Goal: Task Accomplishment & Management: Manage account settings

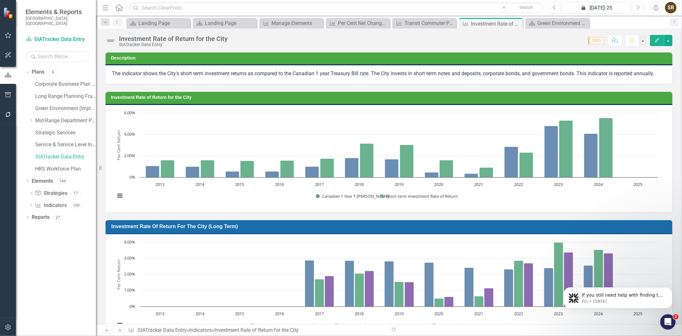
click at [326, 227] on h3 "Investment Rate of Return for the City (Long Term)" at bounding box center [390, 226] width 558 height 6
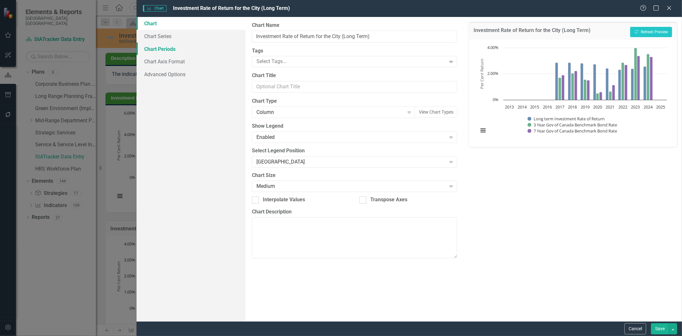
click at [169, 51] on link "Chart Periods" at bounding box center [191, 49] width 109 height 13
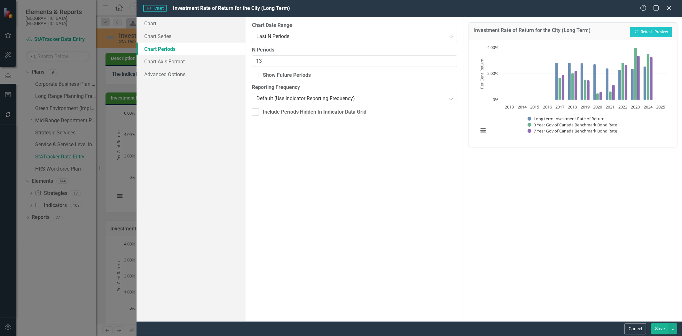
click at [305, 39] on div "Last N Periods" at bounding box center [352, 36] width 190 height 7
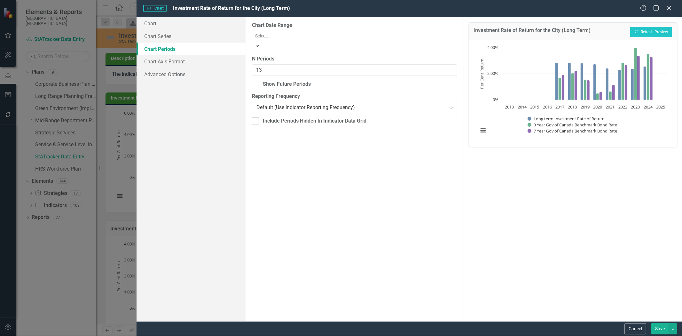
click at [293, 336] on div "All Periods" at bounding box center [342, 340] width 672 height 7
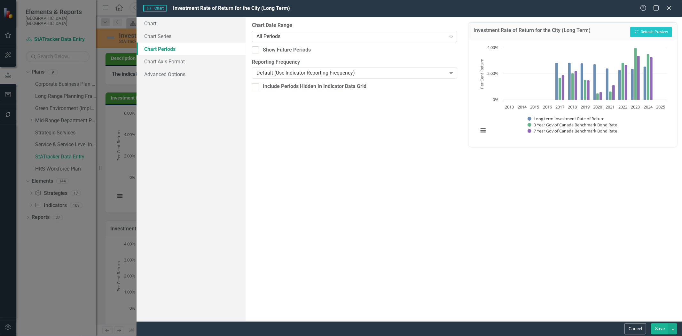
click at [300, 38] on div "All Periods" at bounding box center [352, 36] width 190 height 7
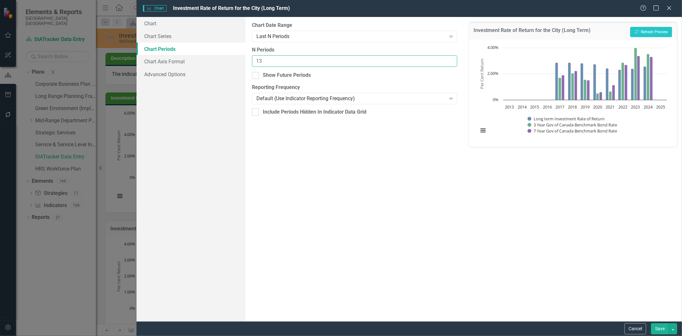
click at [273, 62] on input "13" at bounding box center [355, 61] width 206 height 12
type input "1"
type input "9"
click at [660, 329] on button "Save" at bounding box center [660, 328] width 18 height 11
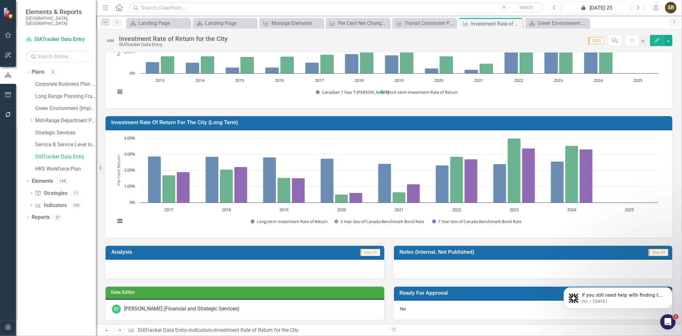
scroll to position [117, 0]
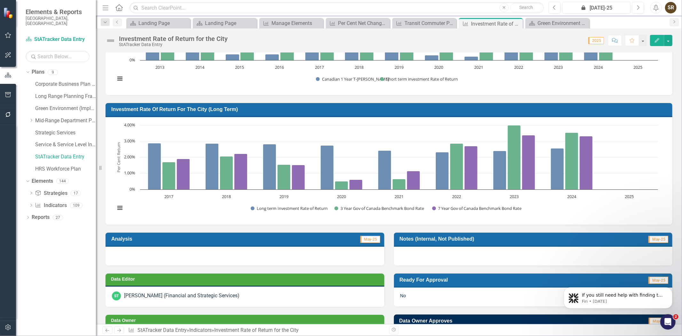
click at [122, 250] on div at bounding box center [245, 256] width 279 height 19
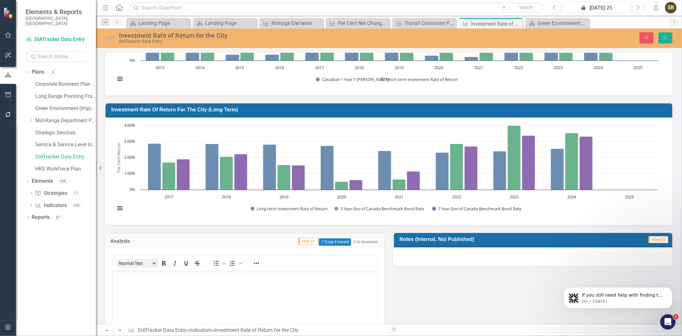
scroll to position [0, 0]
click at [119, 281] on body "Rich Text Area. Press ALT-0 for help." at bounding box center [244, 318] width 265 height 96
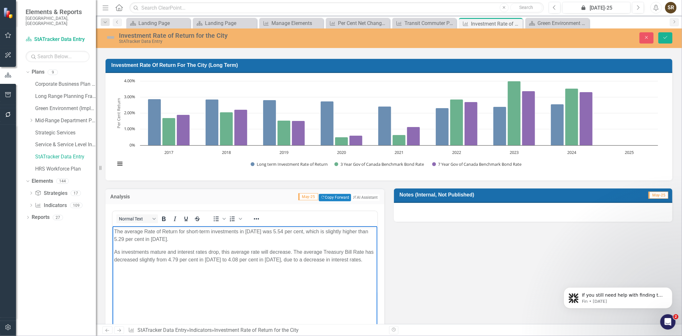
scroll to position [155, 0]
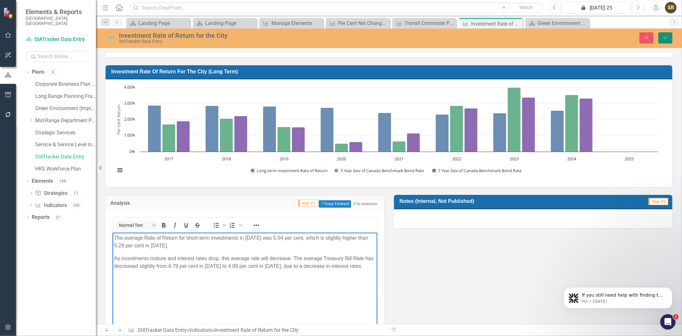
click at [663, 37] on icon "Save" at bounding box center [666, 37] width 6 height 4
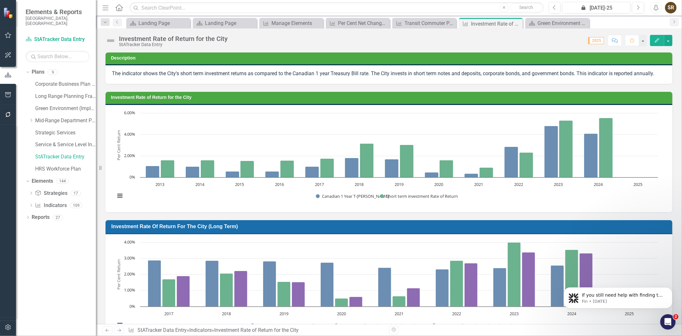
click at [186, 99] on h3 "Investment Rate of Return for the City" at bounding box center [390, 97] width 559 height 5
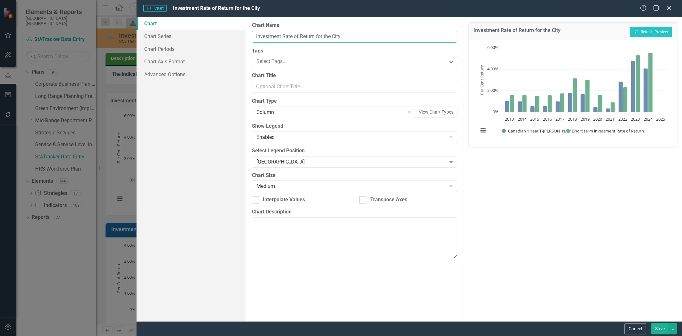
drag, startPoint x: 343, startPoint y: 35, endPoint x: 344, endPoint y: 40, distance: 5.5
click at [343, 35] on input "Investment Rate of Return for the City" at bounding box center [355, 37] width 206 height 12
type input "Investment Rate of Return for the City (short term)"
click at [655, 325] on button "Save" at bounding box center [660, 328] width 18 height 11
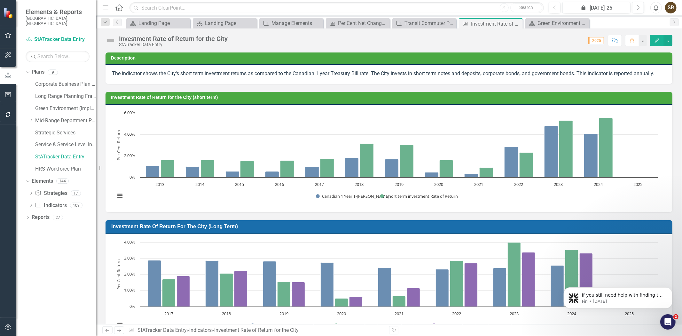
click at [209, 95] on h3 "Investment Rate of Return for the City (short term)" at bounding box center [390, 97] width 559 height 5
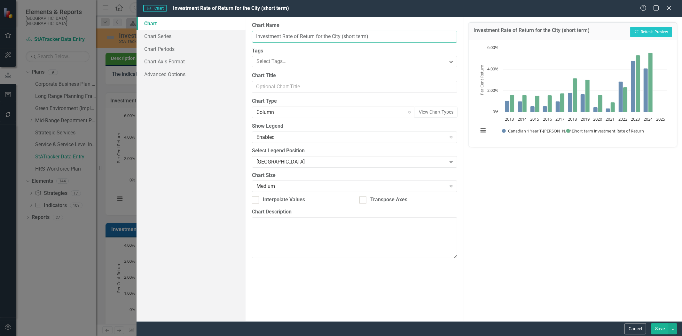
click at [347, 37] on input "Investment Rate of Return for the City (short term)" at bounding box center [355, 37] width 206 height 12
click at [360, 37] on input "Investment Rate of Return for the City (Short term)" at bounding box center [355, 37] width 206 height 12
type input "Investment Rate of Return for the City (Short Term)"
click at [654, 330] on button "Save" at bounding box center [660, 328] width 18 height 11
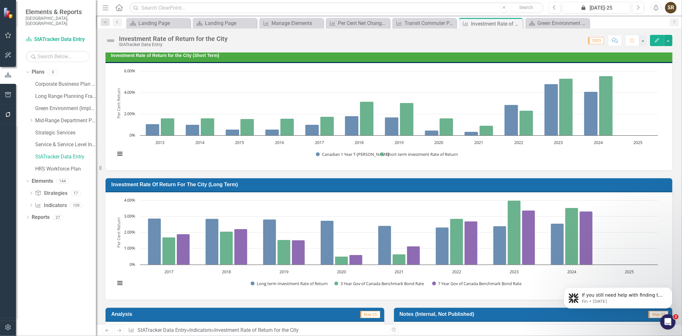
scroll to position [14, 0]
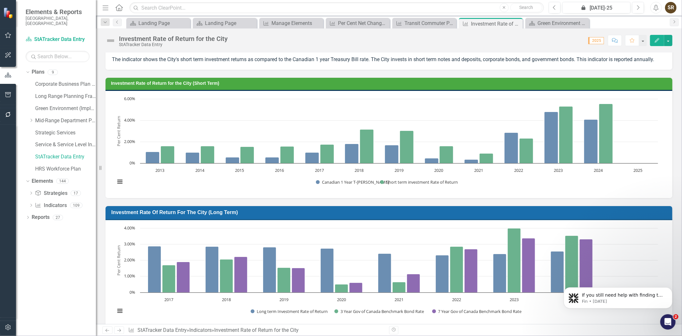
click at [273, 83] on h3 "Investment Rate of Return for the City (Short Term)" at bounding box center [390, 83] width 559 height 5
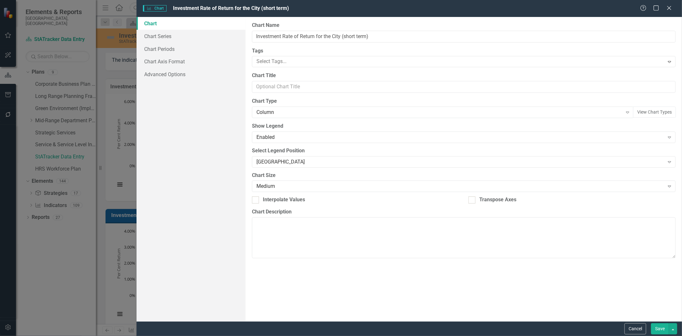
type input "Investment Rate of Return for the City (Short Term)"
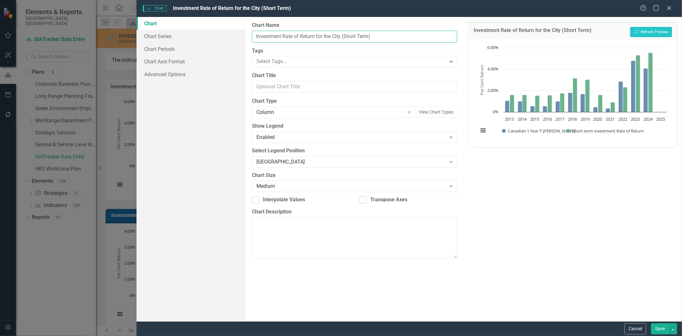
drag, startPoint x: 376, startPoint y: 38, endPoint x: 248, endPoint y: 19, distance: 129.4
click at [248, 19] on div "From this page, you can define the name, type, and size of the chart. You can a…" at bounding box center [355, 169] width 218 height 304
click at [638, 331] on button "Cancel" at bounding box center [636, 328] width 22 height 11
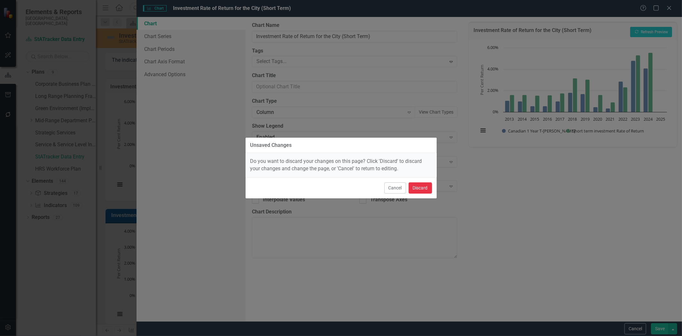
click at [416, 190] on button "Discard" at bounding box center [420, 187] width 23 height 11
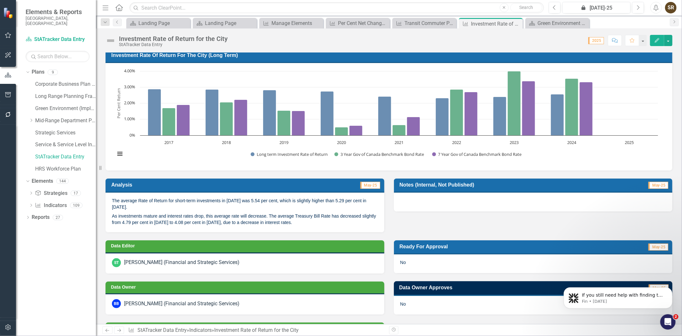
scroll to position [173, 0]
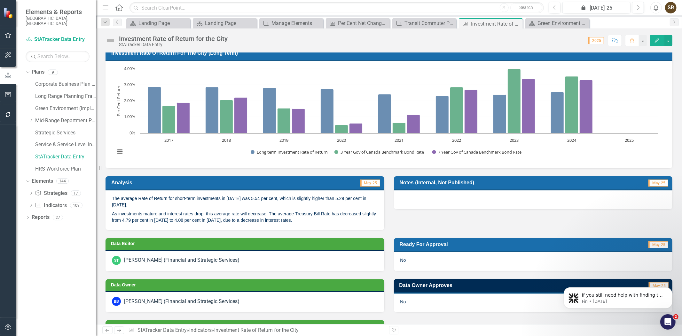
click at [116, 196] on p "The average Rate of Return for short-term investments in [DATE] was 5.54 per ce…" at bounding box center [245, 202] width 266 height 14
click at [114, 196] on p "The average Rate of Return for short-term investments in [DATE] was 5.54 per ce…" at bounding box center [245, 202] width 266 height 14
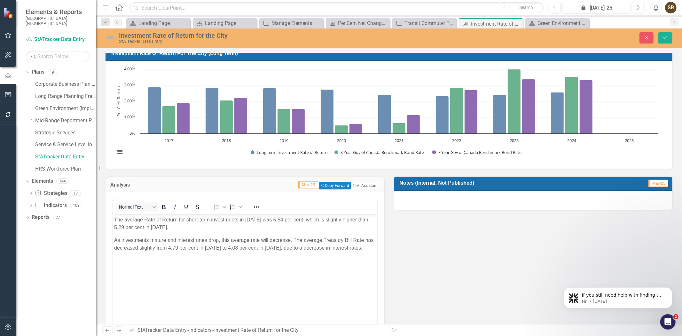
scroll to position [0, 0]
click at [114, 219] on p "The average Rate of Return for short-term investments in [DATE] was 5.54 per ce…" at bounding box center [245, 223] width 262 height 15
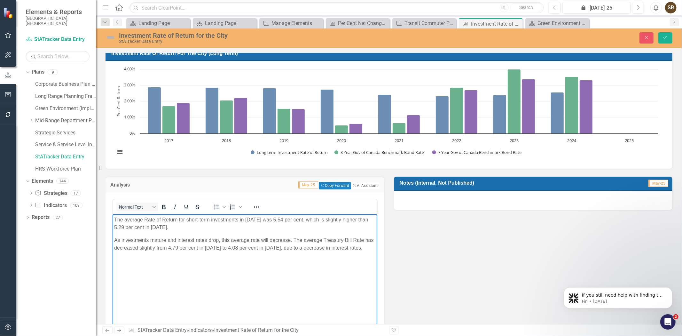
paste body "Rich Text Area. Press ALT-0 for help."
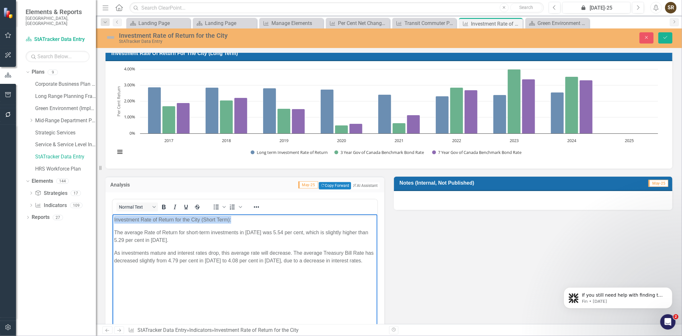
drag, startPoint x: 231, startPoint y: 221, endPoint x: 113, endPoint y: 211, distance: 118.4
click at [113, 214] on html "Investment Rate of Return for the City (Short Term): The average Rate of Return…" at bounding box center [244, 262] width 265 height 96
click at [162, 206] on icon "Bold" at bounding box center [164, 207] width 4 height 4
click at [123, 272] on body "Investment Rate of Return for the City (Short Term): The average Rate of Return…" at bounding box center [244, 262] width 265 height 96
click at [113, 280] on body "Investment Rate of Return for the City (Short Term): The average Rate of Return…" at bounding box center [244, 262] width 265 height 96
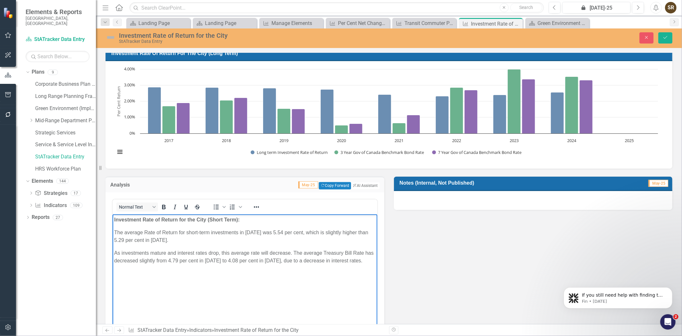
click at [356, 263] on p "As investments mature and interest rates drop, this average rate will decrease.…" at bounding box center [245, 256] width 262 height 15
drag, startPoint x: 215, startPoint y: 273, endPoint x: 200, endPoint y: 273, distance: 15.7
click at [200, 273] on p "Investment Rate of Return for the City (Short Term)" at bounding box center [245, 273] width 262 height 8
click at [210, 274] on p "Investment Rate of Return for the City (Short Term)" at bounding box center [245, 273] width 262 height 8
click at [214, 274] on p "Investment Rate of Return for the City (Short Term)" at bounding box center [245, 273] width 262 height 8
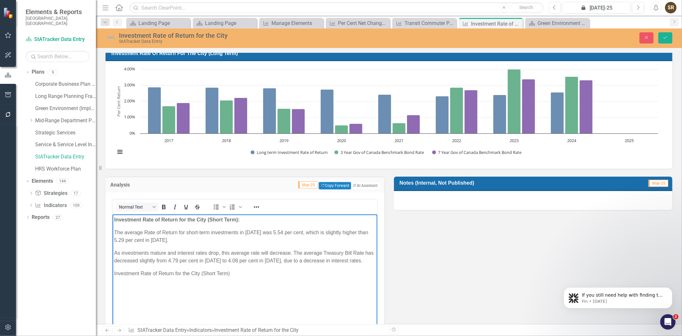
click at [216, 276] on p "Investment Rate of Return for the City (Short Term)" at bounding box center [245, 273] width 262 height 8
click at [231, 273] on p "Investment Rate of Return for the City (Long Term)" at bounding box center [245, 273] width 262 height 8
drag, startPoint x: 232, startPoint y: 274, endPoint x: 113, endPoint y: 270, distance: 119.7
click at [113, 270] on body "Investment Rate of Return for the City (Short Term): The average Rate of Return…" at bounding box center [244, 262] width 265 height 96
click at [162, 209] on icon "Bold" at bounding box center [164, 207] width 8 height 8
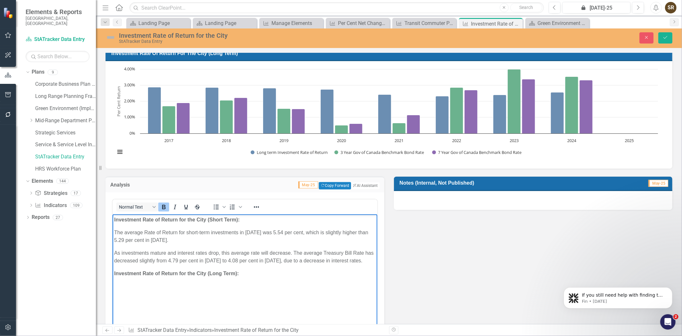
click at [185, 281] on body "Investment Rate of Return for the City (Short Term): The average Rate of Return…" at bounding box center [244, 262] width 265 height 96
click at [244, 276] on p "Investment Rate of Return for the City (Long Term):" at bounding box center [245, 273] width 262 height 8
click at [129, 283] on p "Rich Text Area. Press ALT-0 for help." at bounding box center [245, 286] width 262 height 8
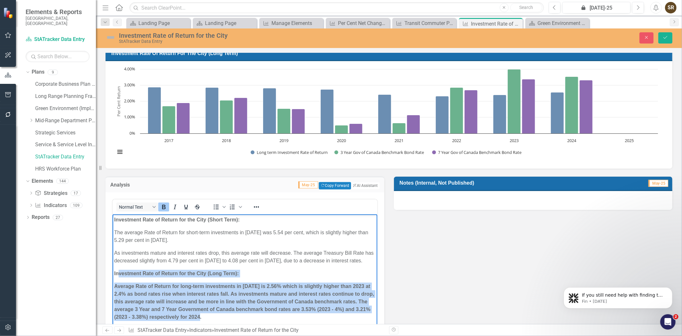
drag, startPoint x: 238, startPoint y: 316, endPoint x: 117, endPoint y: 277, distance: 127.2
click at [117, 277] on body "Investment Rate of Return for the City (Short Term): The average Rate of Return…" at bounding box center [244, 270] width 265 height 113
click at [116, 282] on p "Average Rate of Return for long-term investments in [DATE] is 2.56% which is sl…" at bounding box center [245, 301] width 262 height 38
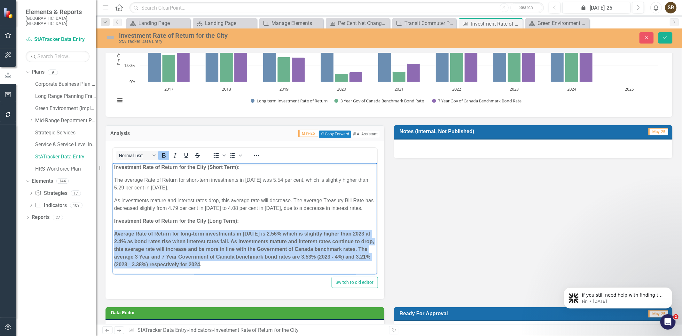
scroll to position [229, 0]
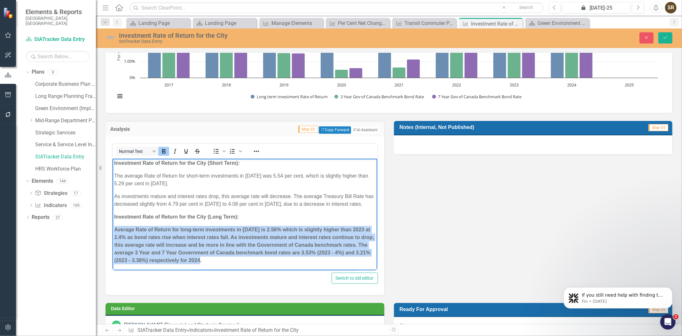
drag, startPoint x: 114, startPoint y: 229, endPoint x: 254, endPoint y: 267, distance: 145.7
click at [254, 267] on body "Investment Rate of Return for the City (Short Term): The average Rate of Return…" at bounding box center [244, 213] width 265 height 113
click at [163, 150] on icon "Bold" at bounding box center [164, 151] width 4 height 4
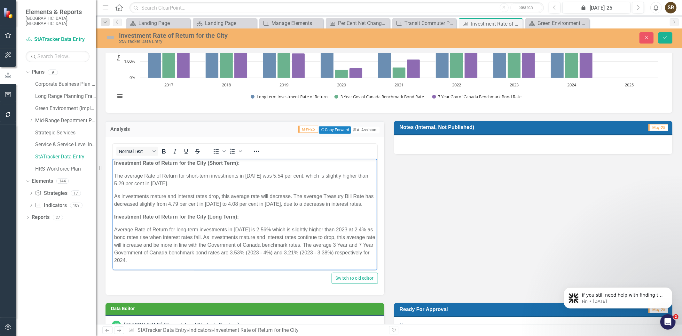
click at [179, 256] on p "Average Rate of Return for long-term investments in [DATE] is 2.56% which is sl…" at bounding box center [245, 245] width 262 height 38
click at [667, 40] on button "Save" at bounding box center [666, 37] width 14 height 11
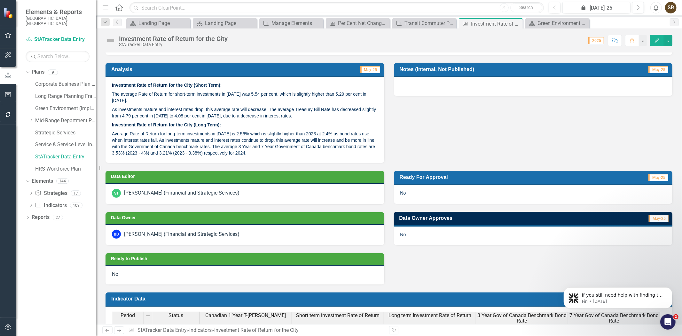
scroll to position [312, 0]
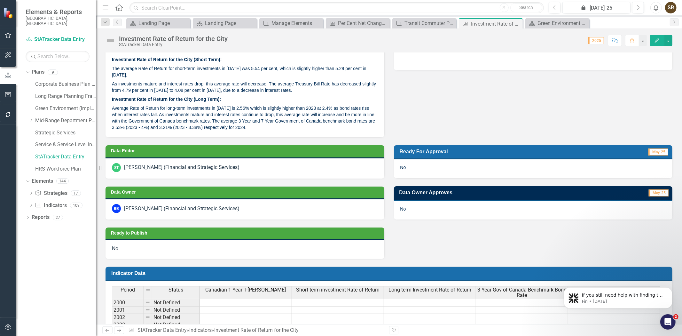
click at [212, 205] on div "[PERSON_NAME] (Financial and Strategic Services)" at bounding box center [181, 208] width 115 height 7
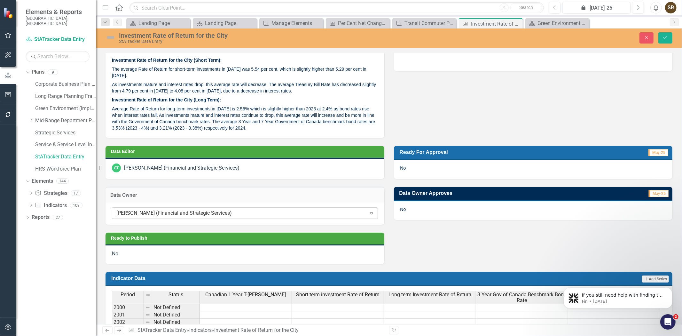
click at [207, 209] on div "[PERSON_NAME] (Financial and Strategic Services)" at bounding box center [241, 212] width 250 height 7
type input "[PERSON_NAME]"
click at [134, 336] on span "[PERSON_NAME] (Financial and Strategic Services)" at bounding box center [70, 341] width 128 height 6
click at [663, 37] on icon "Save" at bounding box center [666, 37] width 6 height 4
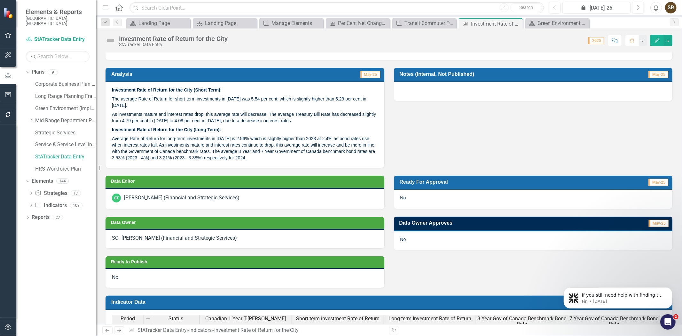
scroll to position [284, 0]
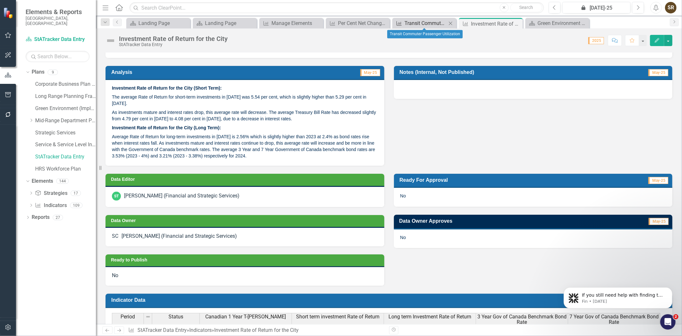
click at [415, 22] on div "Transit Commuter Passenger Utilization" at bounding box center [426, 23] width 42 height 8
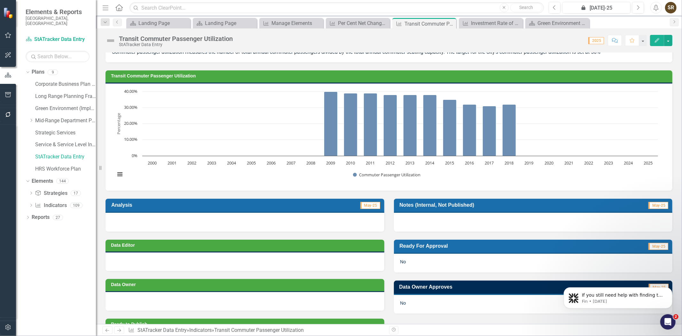
scroll to position [5, 0]
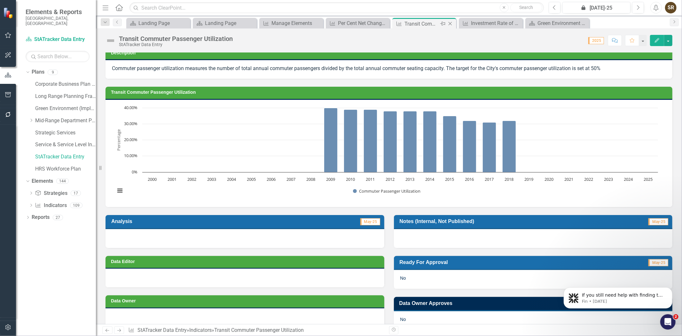
click at [450, 25] on icon "Close" at bounding box center [450, 23] width 6 height 5
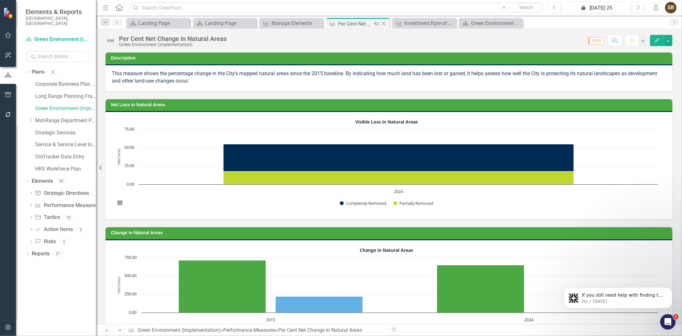
click at [383, 25] on icon "Close" at bounding box center [384, 23] width 6 height 5
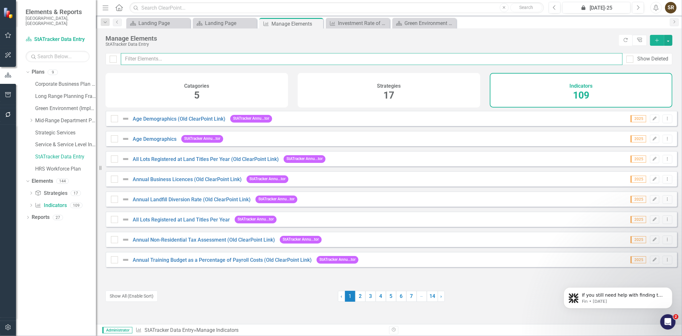
click at [239, 63] on input "text" at bounding box center [372, 59] width 502 height 12
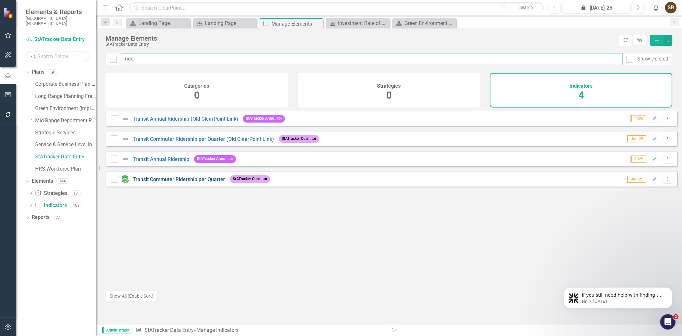
type input "rider"
click at [206, 182] on link "Transit Commuter Ridership per Quarter" at bounding box center [179, 179] width 92 height 6
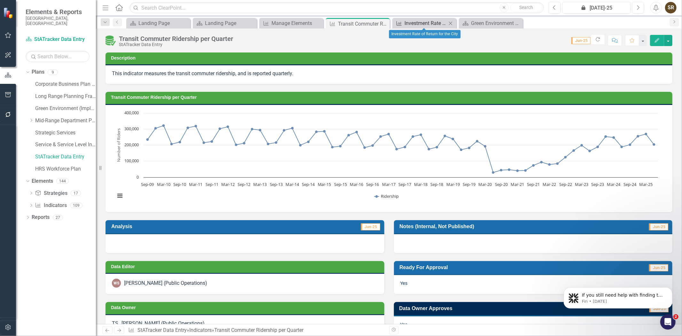
click at [437, 22] on div "Investment Rate of Return for the City" at bounding box center [426, 23] width 42 height 8
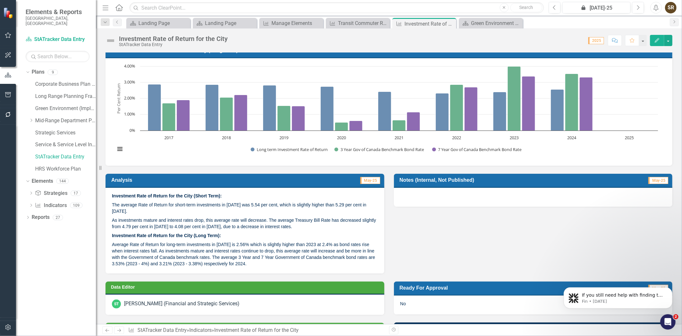
scroll to position [178, 0]
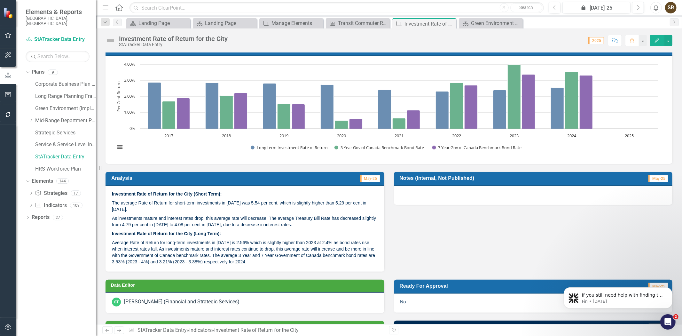
click at [216, 229] on p "Investment Rate of Return for the City (Long Term):" at bounding box center [245, 233] width 266 height 9
drag, startPoint x: 222, startPoint y: 226, endPoint x: 195, endPoint y: 225, distance: 26.9
click at [195, 229] on p "Investment Rate of Return for the City (Long Term):" at bounding box center [245, 233] width 266 height 9
click at [117, 231] on strong "Investment Rate of Return for the City (Long Term):" at bounding box center [166, 233] width 109 height 5
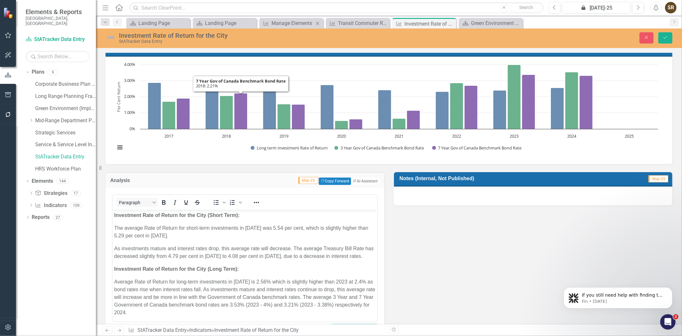
scroll to position [0, 0]
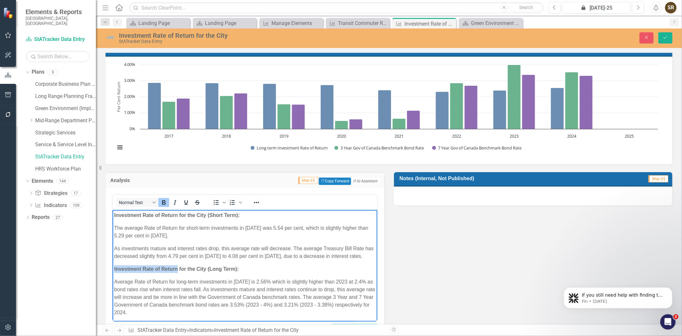
drag, startPoint x: 113, startPoint y: 269, endPoint x: 177, endPoint y: 271, distance: 64.3
click at [177, 271] on body "Investment Rate of Return for the City (Short Term): The average Rate of Return…" at bounding box center [244, 266] width 265 height 113
copy strong "Investment Rate of Return"
